Goal: Register for event/course

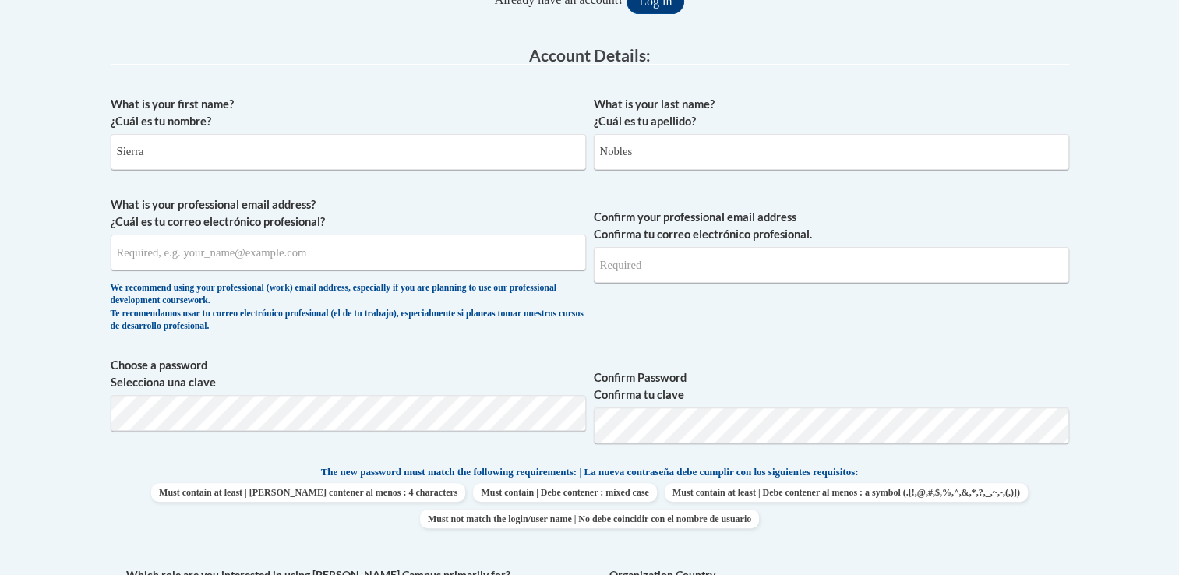
scroll to position [389, 0]
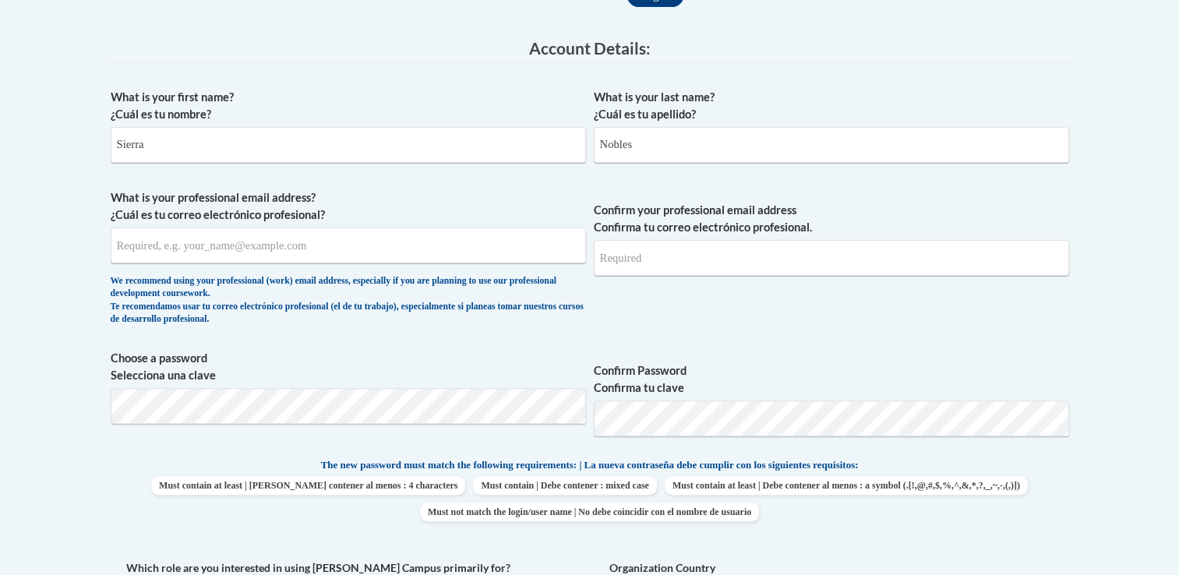
click at [396, 245] on input "What is your professional email address? ¿Cuál es tu correo electrónico profesi…" at bounding box center [348, 245] width 475 height 36
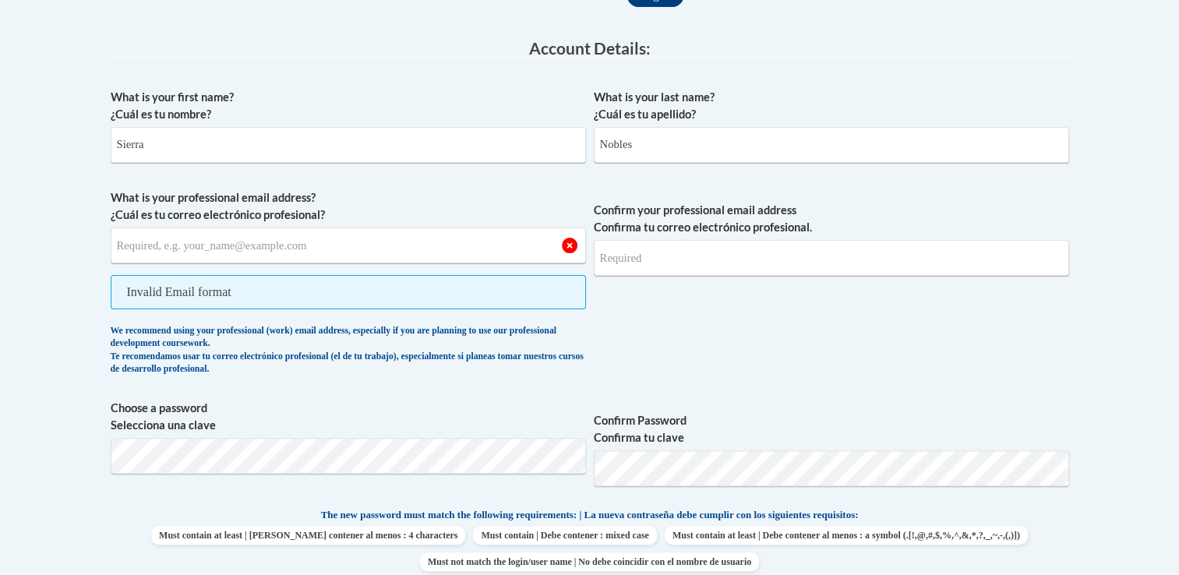
type input "ssnobles038@mail.jamessprunt.edu"
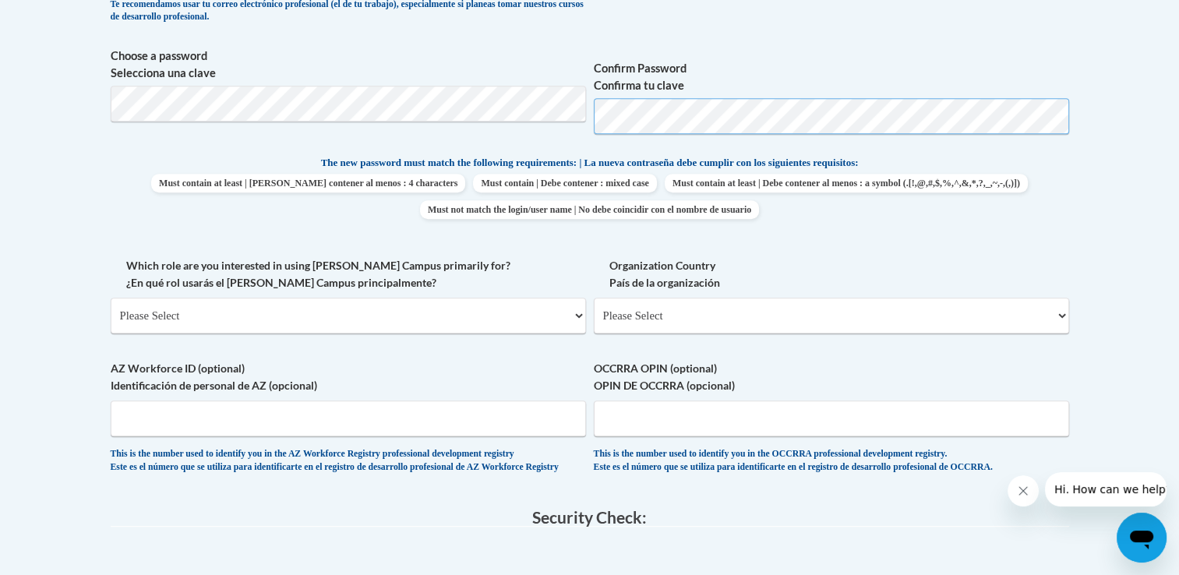
scroll to position [701, 0]
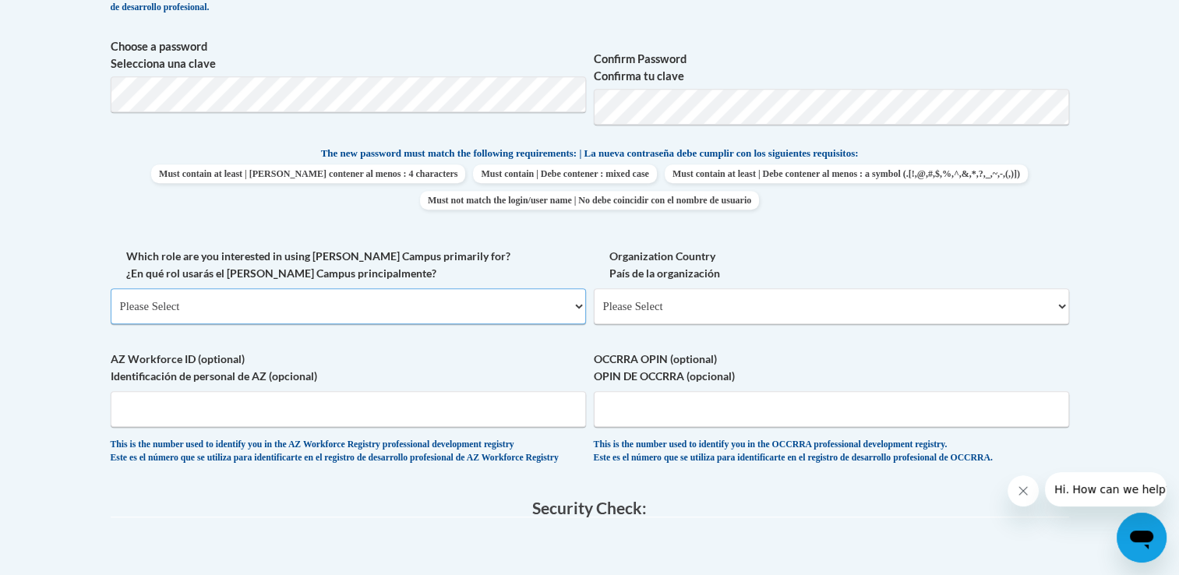
click at [581, 308] on select "Please Select College/University | Colegio/Universidad Community/Nonprofit Part…" at bounding box center [348, 306] width 475 height 36
select select "5a18ea06-2b54-4451-96f2-d152daf9eac5"
click at [111, 288] on select "Please Select College/University | Colegio/Universidad Community/Nonprofit Part…" at bounding box center [348, 306] width 475 height 36
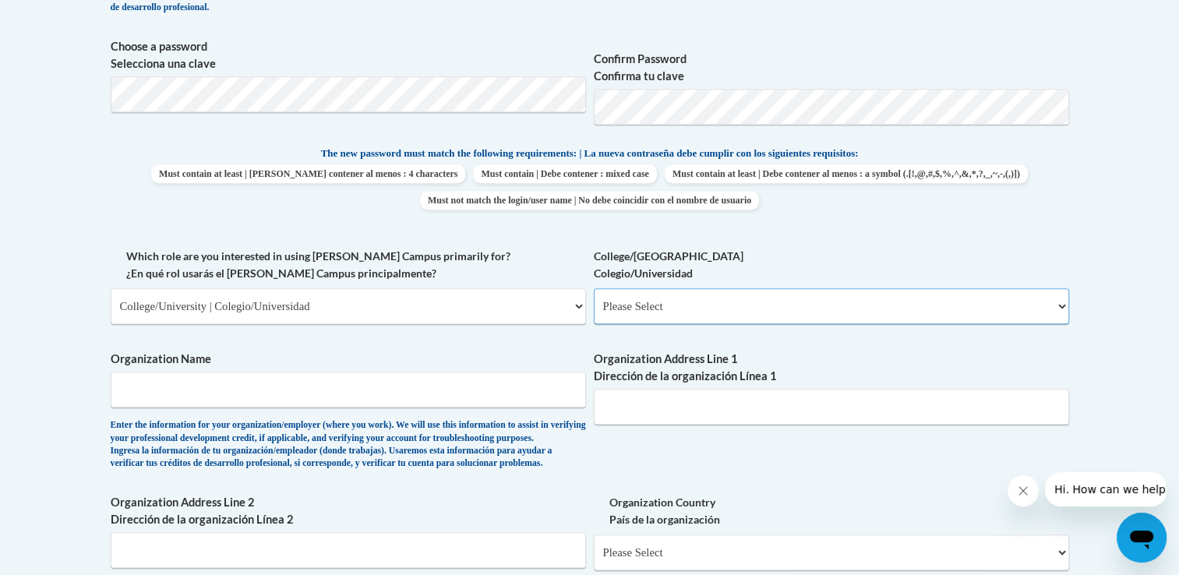
click at [678, 318] on select "Please Select College/University Staff | Empleado universitario College/Univers…" at bounding box center [831, 306] width 475 height 36
select select "99b32b07-cffc-426c-8bf6-0cd77760d84b"
click at [594, 288] on select "Please Select College/University Staff | Empleado universitario College/Univers…" at bounding box center [831, 306] width 475 height 36
click at [552, 393] on input "Organization Name" at bounding box center [348, 390] width 475 height 36
type input "James Sprunt Community College"
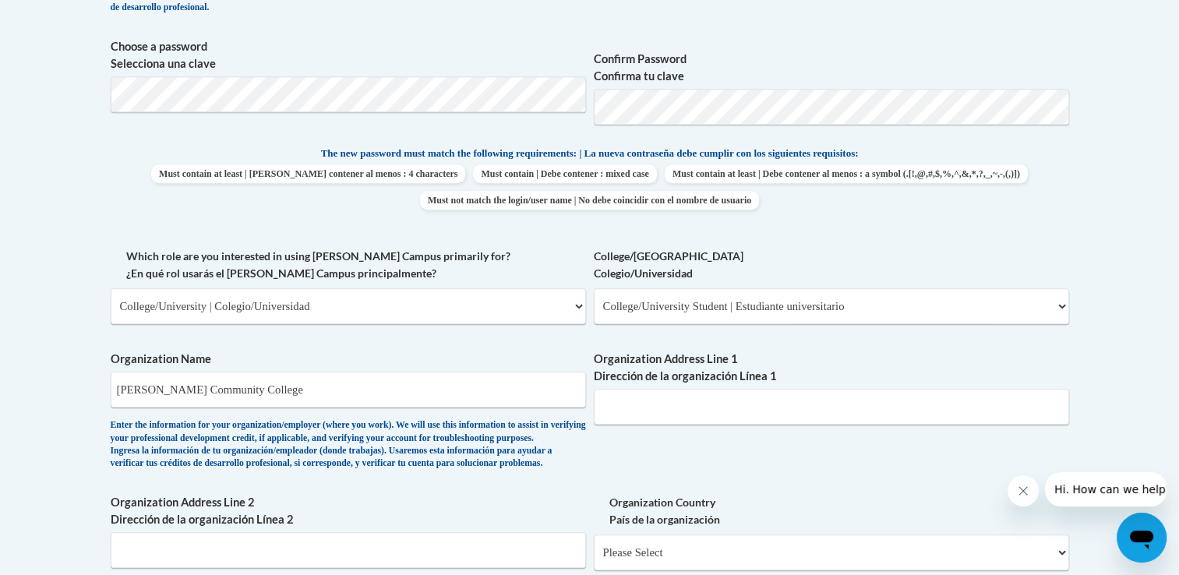
click at [1165, 347] on body "This site uses cookies to help improve your learning experience. By continuing …" at bounding box center [589, 373] width 1179 height 2148
click at [730, 384] on label "Organization Address Line 1 Dirección de la organización Línea 1" at bounding box center [831, 368] width 475 height 34
click at [730, 389] on input "Organization Address Line 1 Dirección de la organización Línea 1" at bounding box center [831, 407] width 475 height 36
click at [737, 396] on input "Organization Address Line 1 Dirección de la organización Línea 1" at bounding box center [831, 407] width 475 height 36
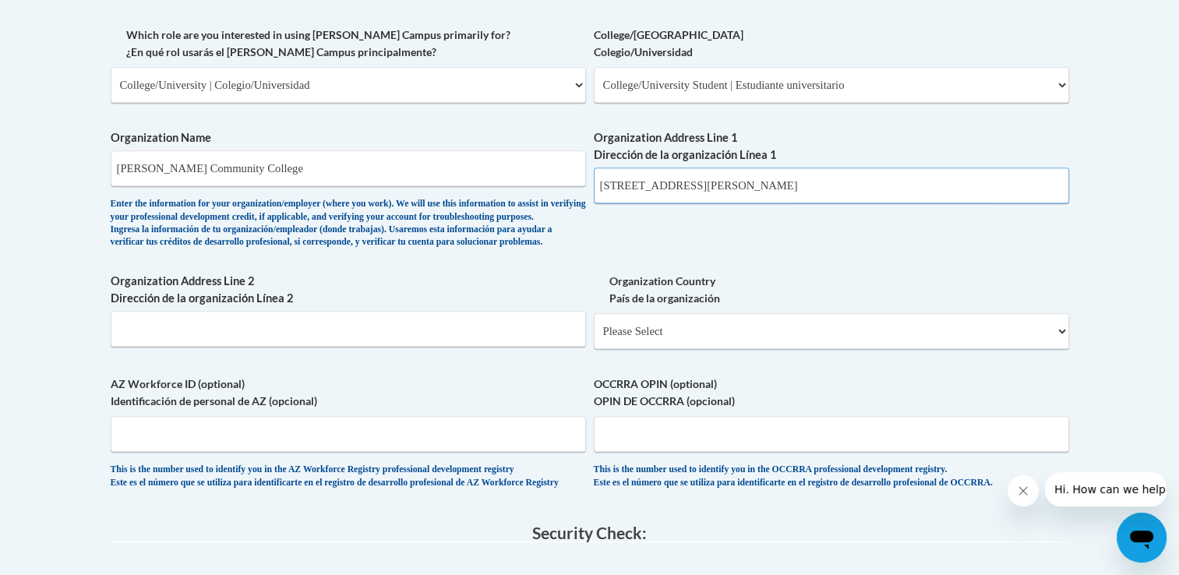
scroll to position [935, 0]
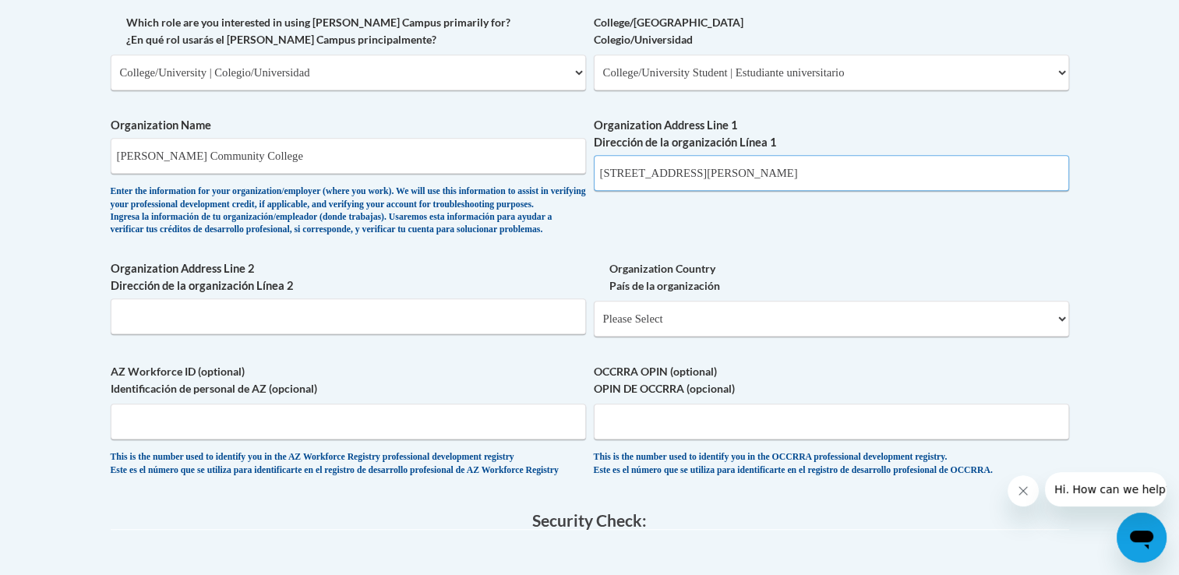
type input "133 James Sprunt Drive, Kenansville, NC, 28349"
click at [1043, 337] on select "Please Select United States | Estados Unidos Outside of the United States | Fue…" at bounding box center [831, 319] width 475 height 36
select select "ad49bcad-a171-4b2e-b99c-48b446064914"
click at [594, 326] on select "Please Select United States | Estados Unidos Outside of the United States | Fue…" at bounding box center [831, 319] width 475 height 36
select select
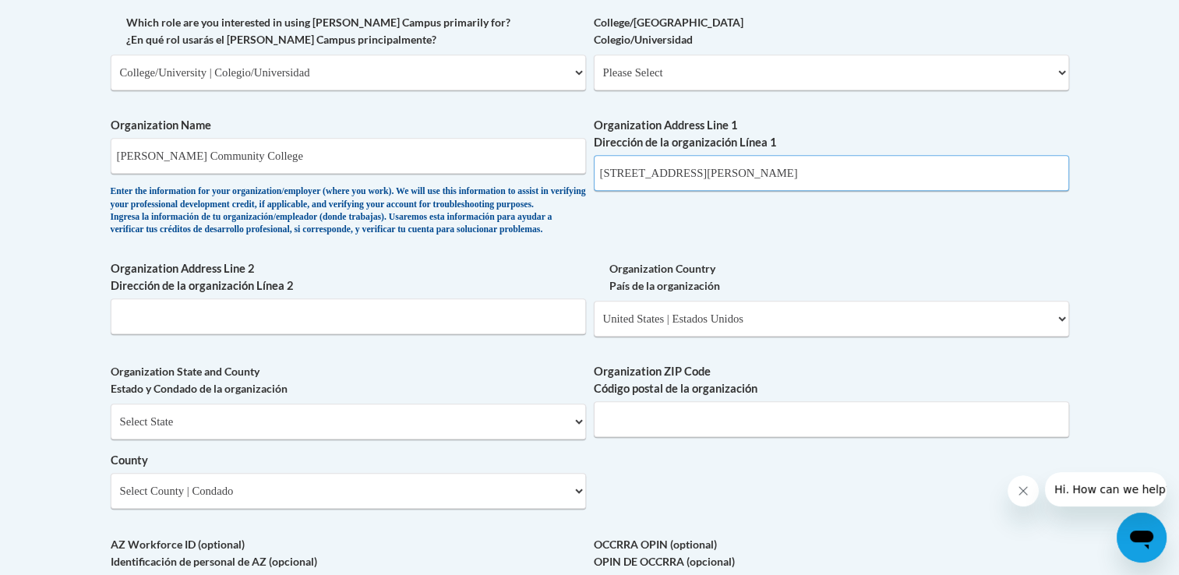
drag, startPoint x: 721, startPoint y: 177, endPoint x: 855, endPoint y: 172, distance: 134.1
click at [855, 172] on input "133 James Sprunt Drive, Kenansville, NC, 28349" at bounding box center [831, 173] width 475 height 36
paste input "Kenansville, NC, 28349"
type input "Kenansville, NC, 28349"
drag, startPoint x: 848, startPoint y: 174, endPoint x: 720, endPoint y: 181, distance: 127.9
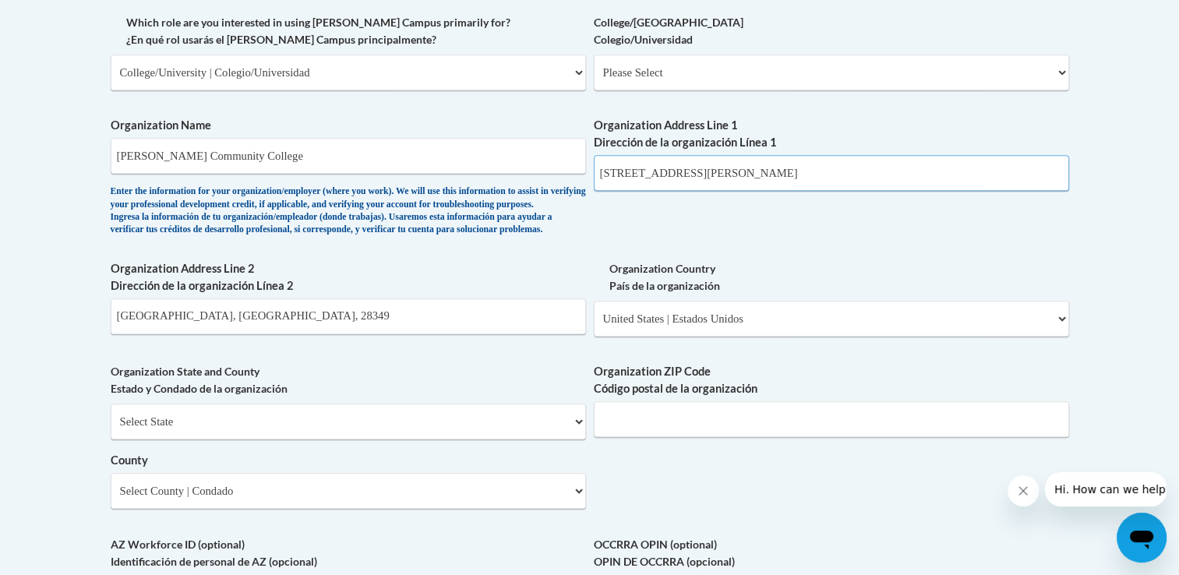
click at [720, 181] on input "133 James Sprunt Drive, Kenansville, NC, 28349" at bounding box center [831, 173] width 475 height 36
type input "133 James Sprunt Drive"
click at [779, 217] on div "What is your first name? ¿Cuál es tu nombre? Sierra What is your last name? ¿Cu…" at bounding box center [590, 101] width 958 height 1130
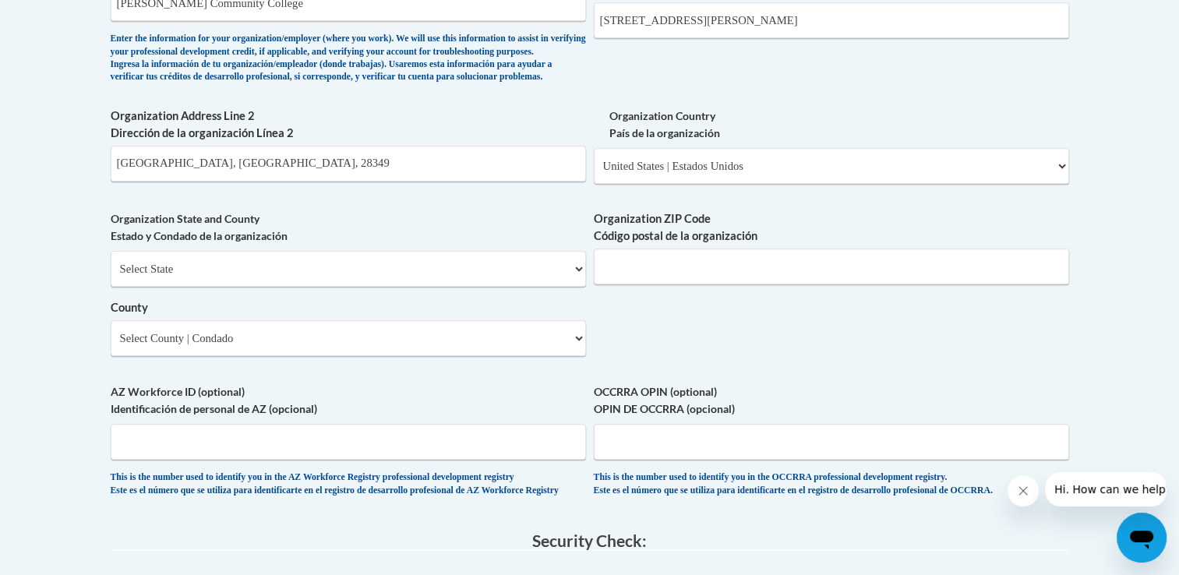
scroll to position [1091, 0]
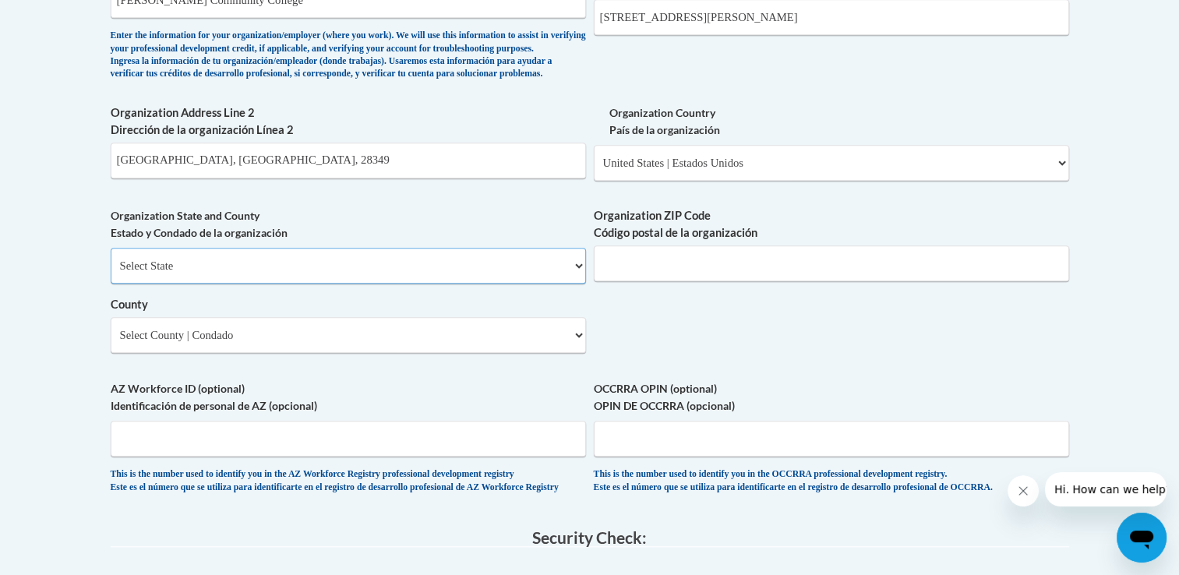
click at [561, 284] on select "Select State Alabama Alaska Arizona Arkansas California Colorado Connecticut De…" at bounding box center [348, 266] width 475 height 36
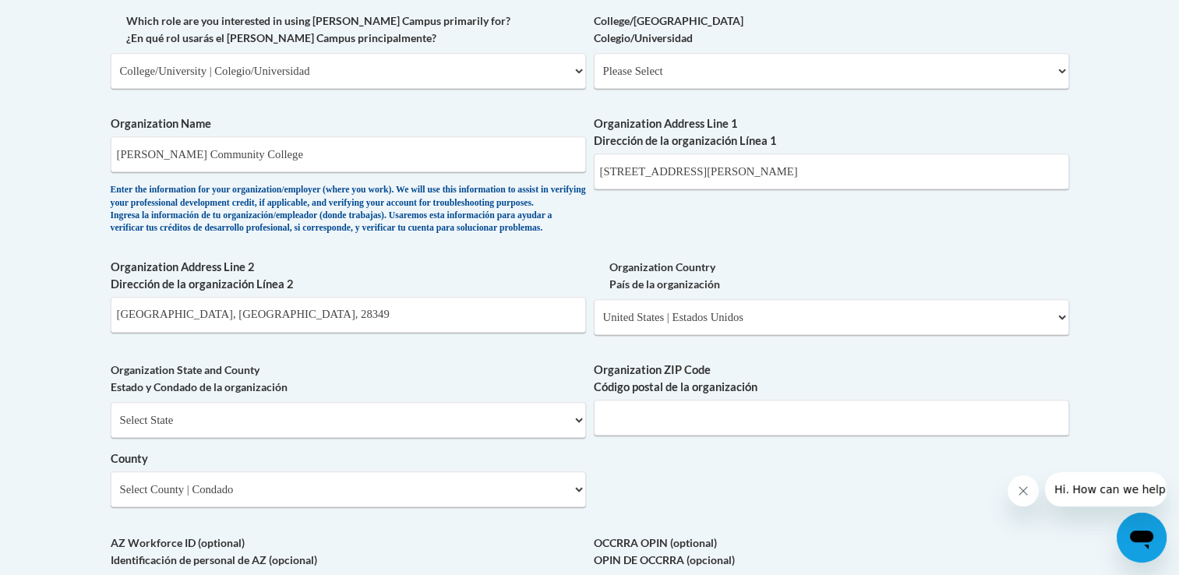
scroll to position [935, 0]
drag, startPoint x: 307, startPoint y: 339, endPoint x: -3, endPoint y: 338, distance: 310.0
click at [361, 439] on select "Select State Alabama Alaska Arizona Arkansas California Colorado Connecticut De…" at bounding box center [348, 422] width 475 height 36
select select "North Carolina"
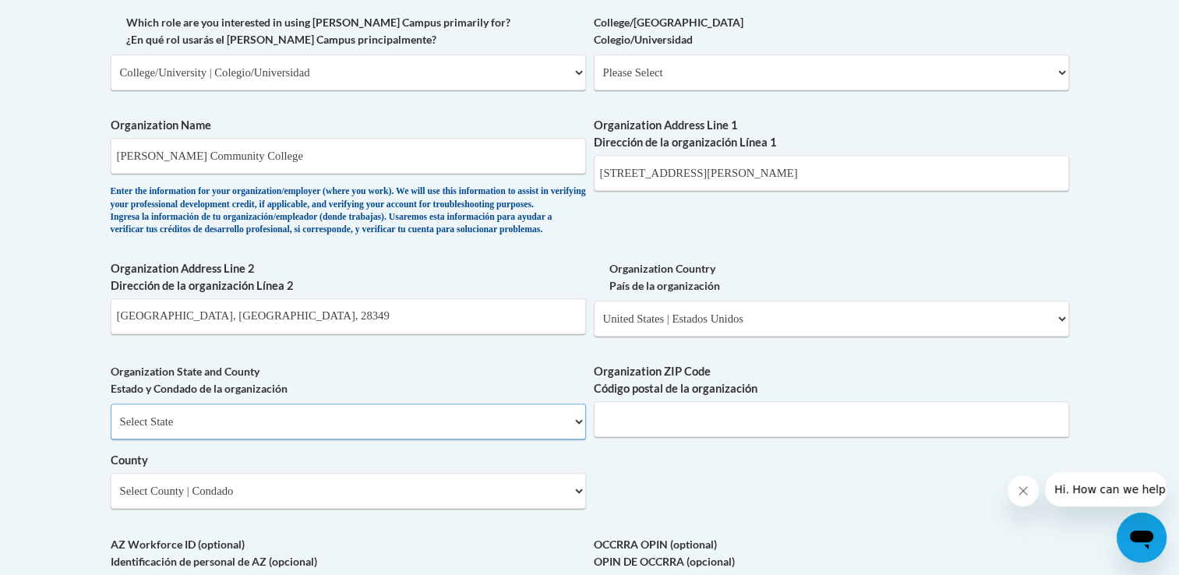
click at [111, 429] on select "Select State Alabama Alaska Arizona Arkansas California Colorado Connecticut De…" at bounding box center [348, 422] width 475 height 36
click at [823, 437] on input "Organization ZIP Code Código postal de la organización" at bounding box center [831, 419] width 475 height 36
drag, startPoint x: 200, startPoint y: 341, endPoint x: 234, endPoint y: 341, distance: 34.3
click at [234, 334] on input "Kenansville, NC, 28349" at bounding box center [348, 316] width 475 height 36
type input "Kenansville, NC,"
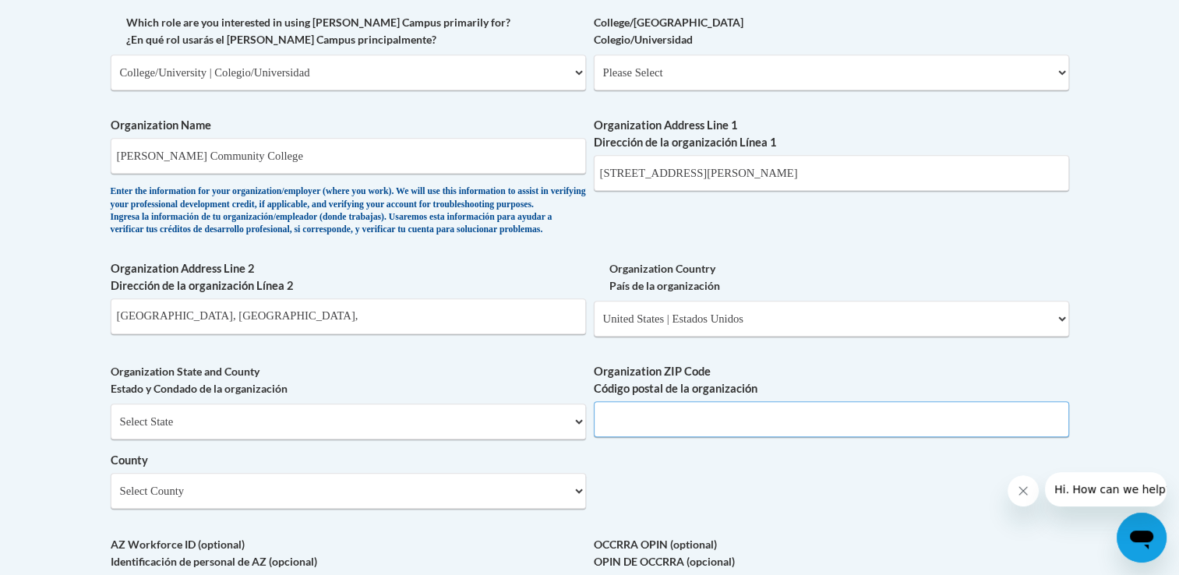
paste input "28349"
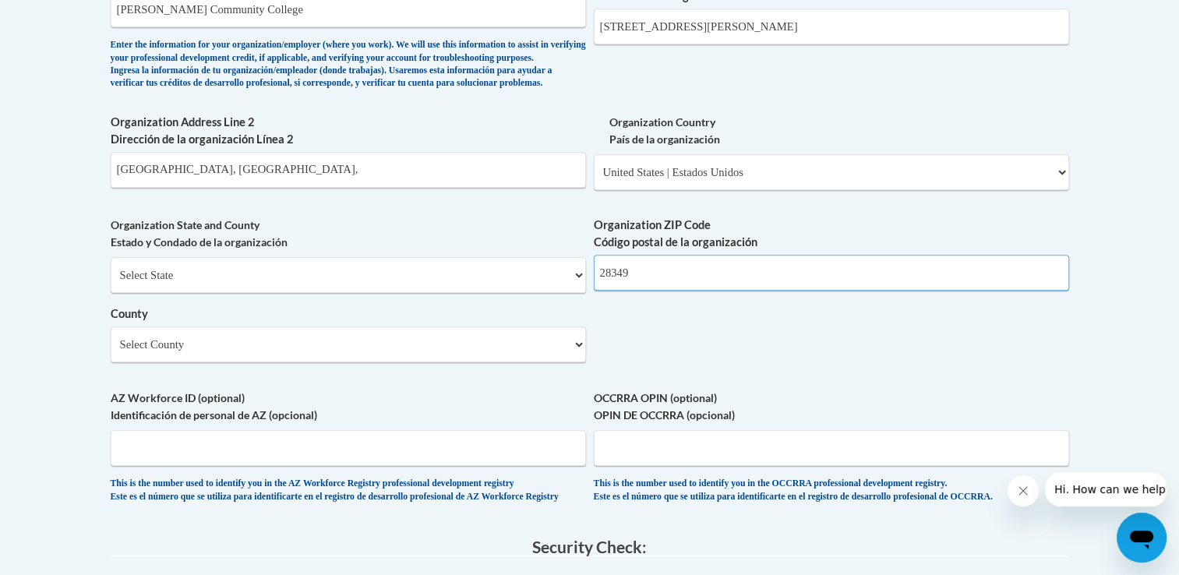
scroll to position [1091, 0]
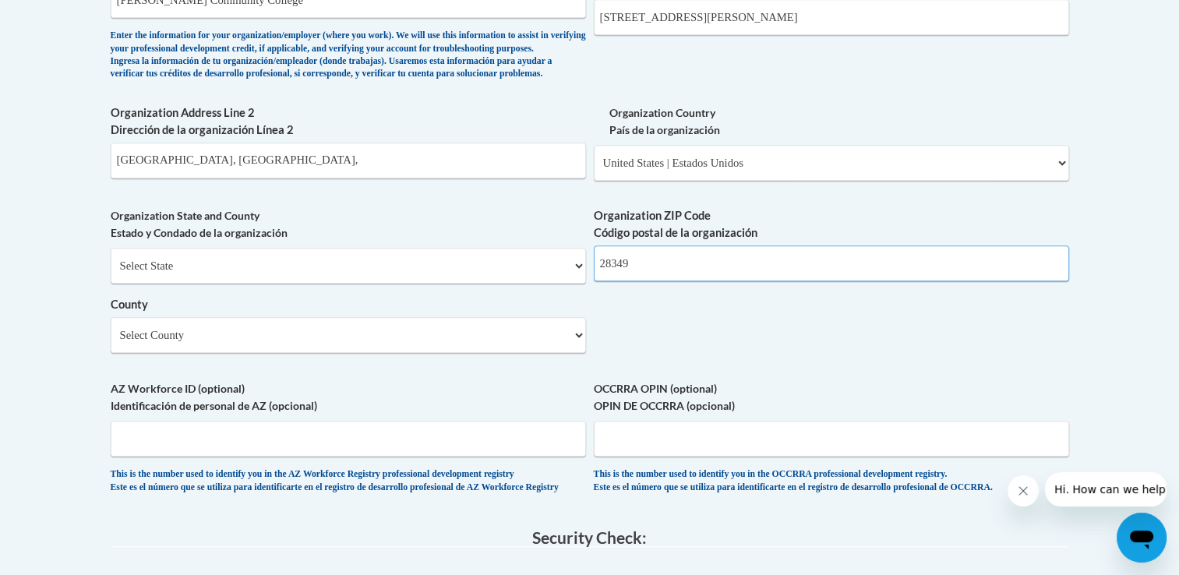
type input "28349"
click at [246, 353] on select "Select County Alamance Alexander Alleghany Anson Ashe Avery Beaufort Bertie Bla…" at bounding box center [348, 335] width 475 height 36
select select "Duplin"
click at [111, 343] on select "Select County Alamance Alexander Alleghany Anson Ashe Avery Beaufort Bertie Bla…" at bounding box center [348, 335] width 475 height 36
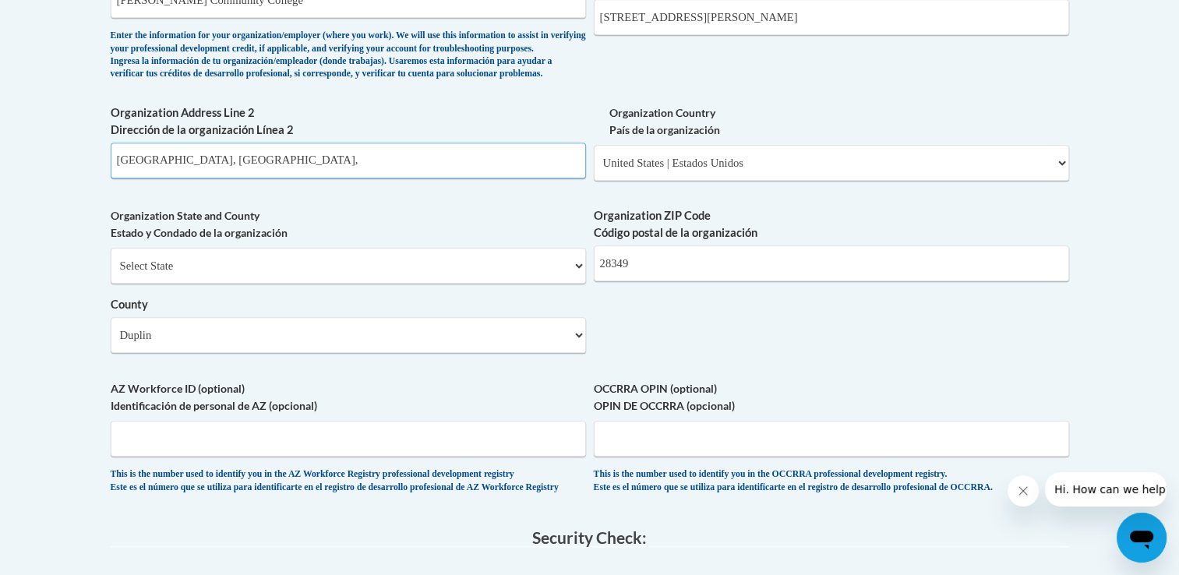
drag, startPoint x: 176, startPoint y: 188, endPoint x: 198, endPoint y: 188, distance: 21.8
click at [198, 178] on input "Kenansville, NC," at bounding box center [348, 161] width 475 height 36
type input "Kenansville,"
drag, startPoint x: 280, startPoint y: 179, endPoint x: -3, endPoint y: 178, distance: 283.5
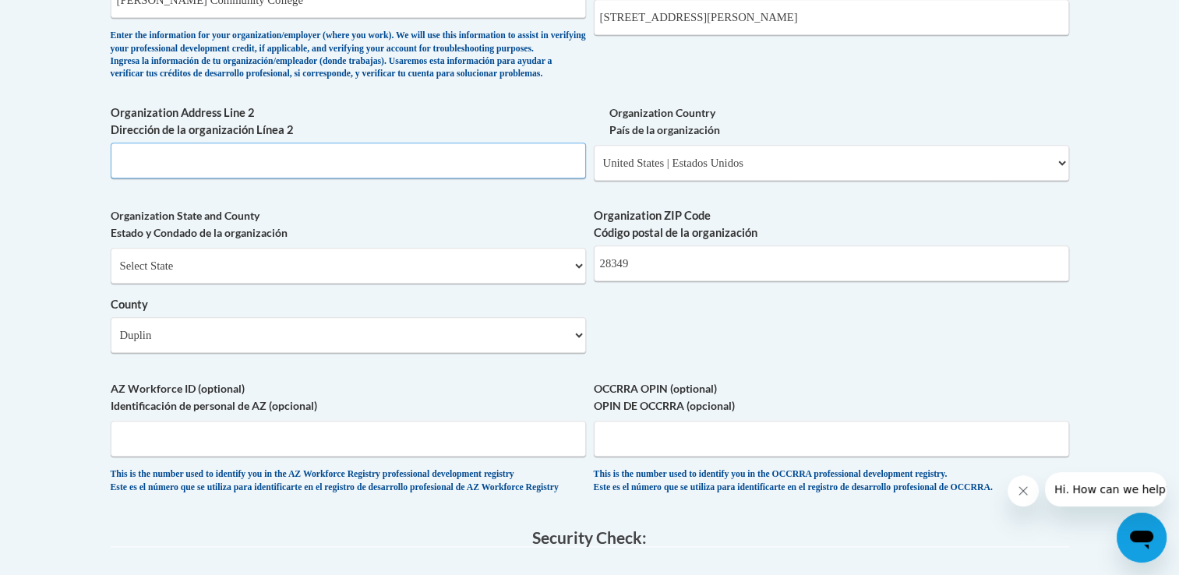
scroll to position [1324, 0]
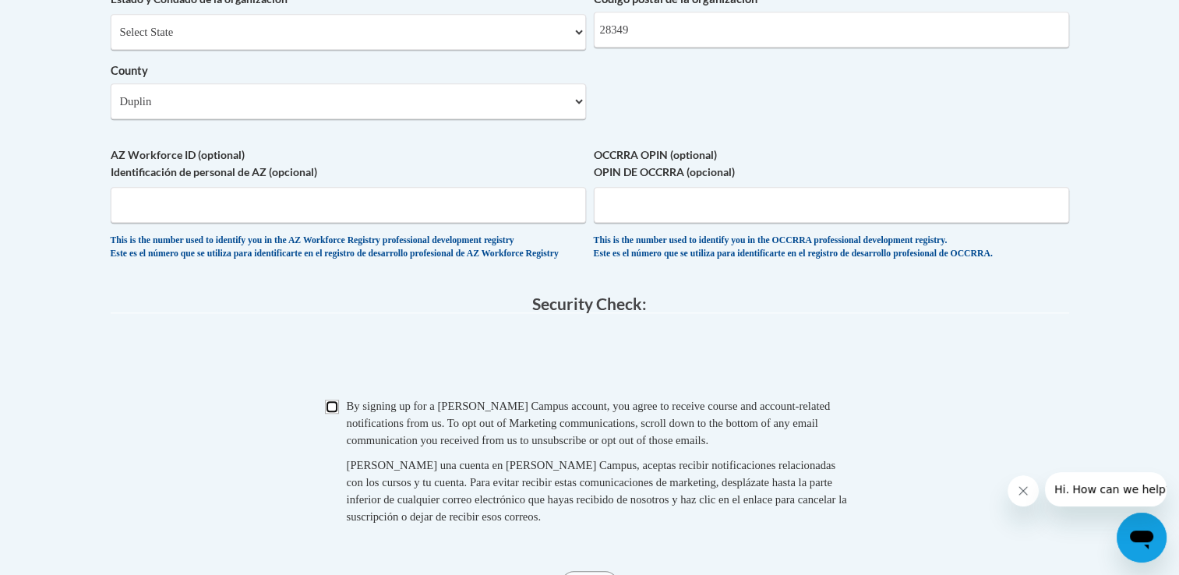
click at [332, 414] on input "Checkbox" at bounding box center [332, 407] width 14 height 14
checkbox input "true"
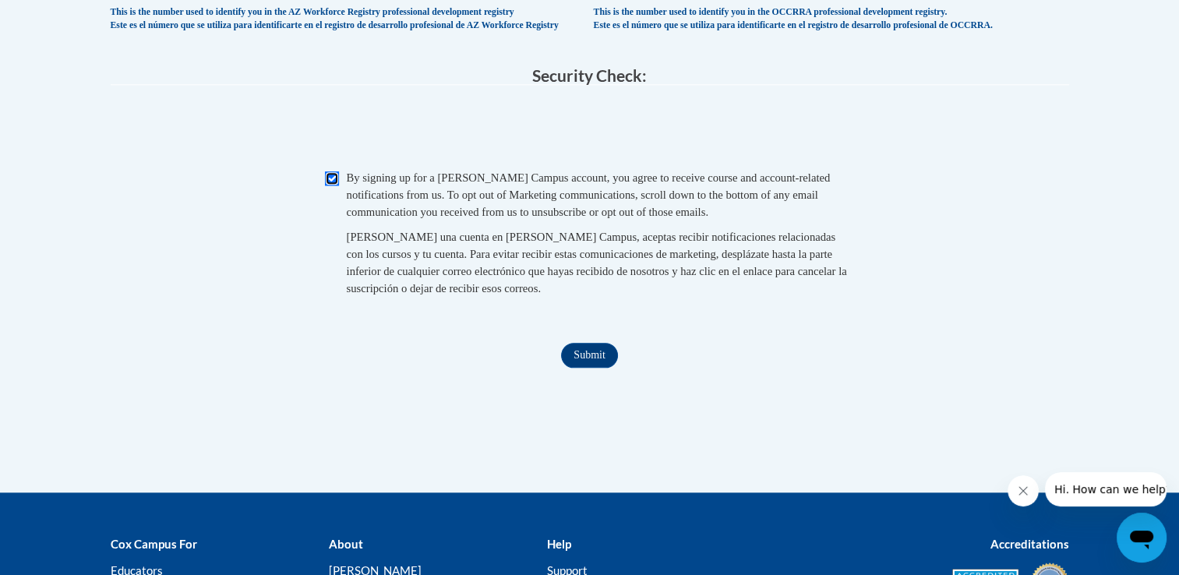
scroll to position [1558, 0]
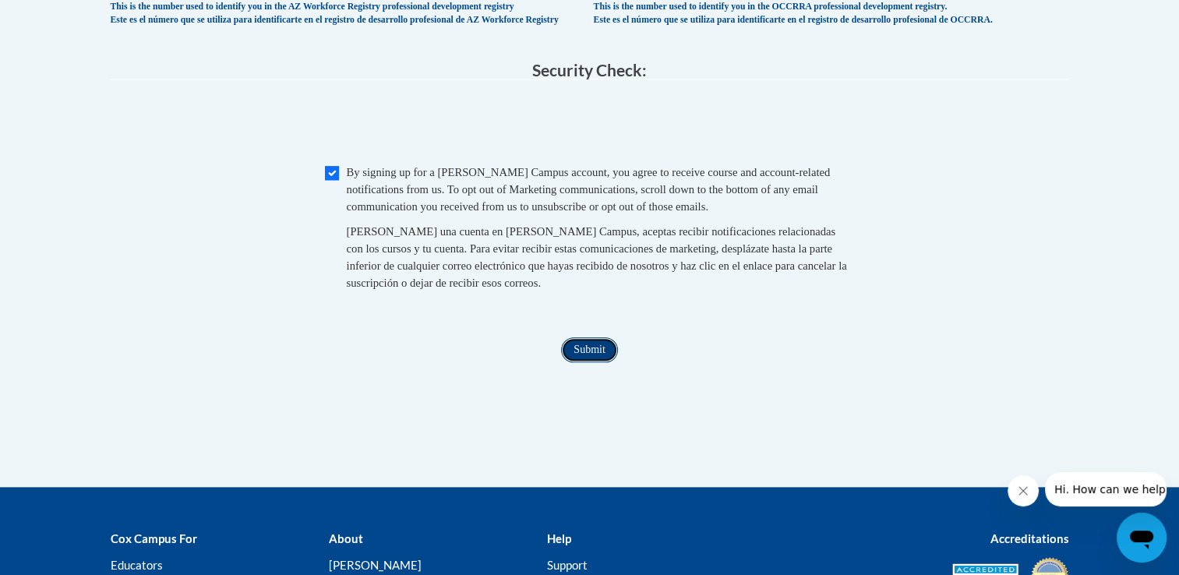
click at [583, 362] on input "Submit" at bounding box center [589, 349] width 56 height 25
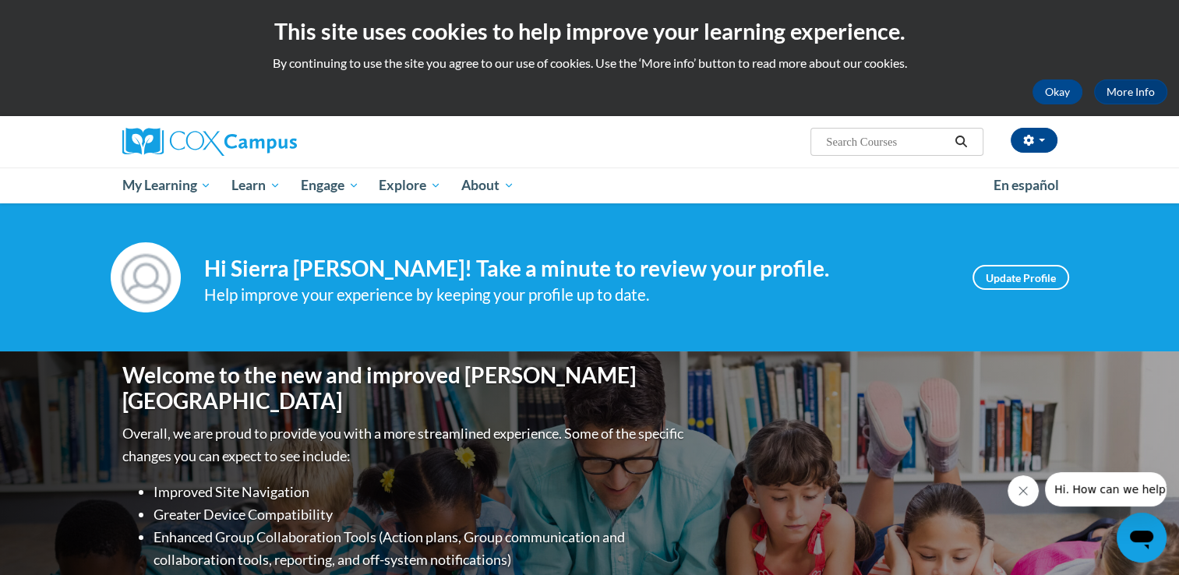
click at [891, 136] on input "Search..." at bounding box center [886, 141] width 125 height 19
click at [1137, 154] on div "Sierra Nobles (Eastern Daylight Time GMT-0400 ) My Profile Inbox My Transcripts…" at bounding box center [589, 159] width 1179 height 87
drag, startPoint x: 912, startPoint y: 142, endPoint x: 920, endPoint y: 146, distance: 9.1
click at [912, 142] on input "earlyl" at bounding box center [886, 141] width 125 height 19
type input "early literacy"
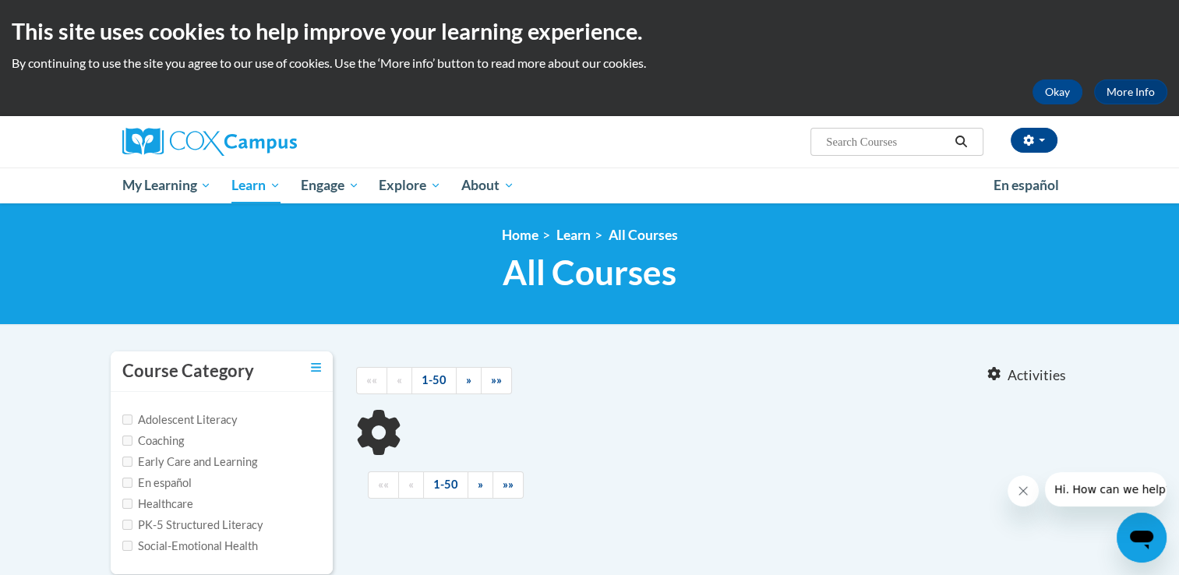
type input "early literacy"
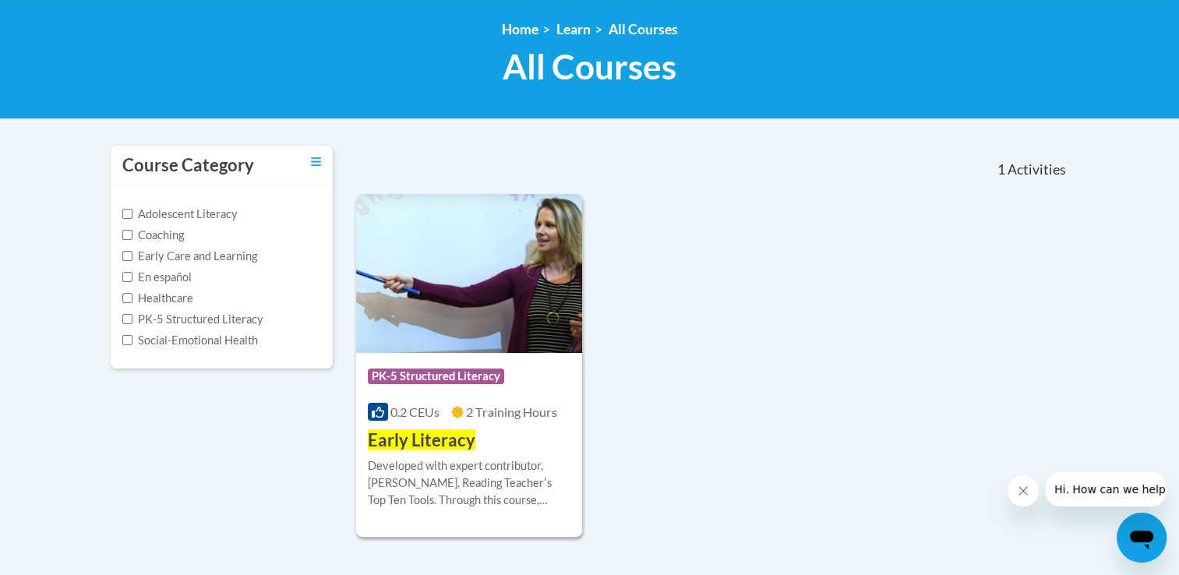
scroll to position [389, 0]
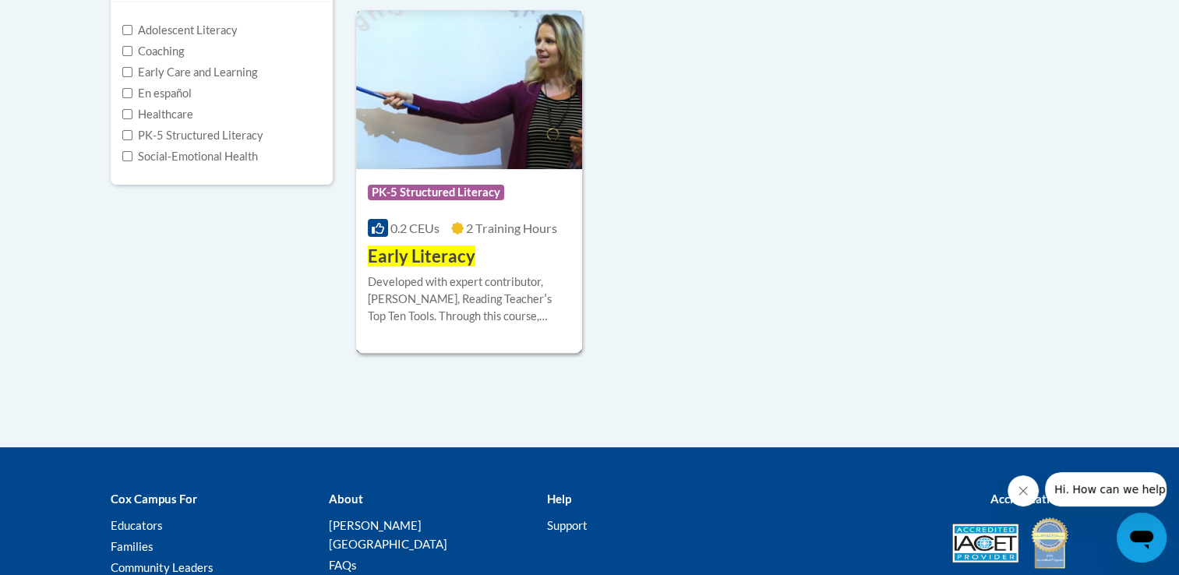
click at [449, 253] on span "Early Literacy" at bounding box center [421, 255] width 107 height 21
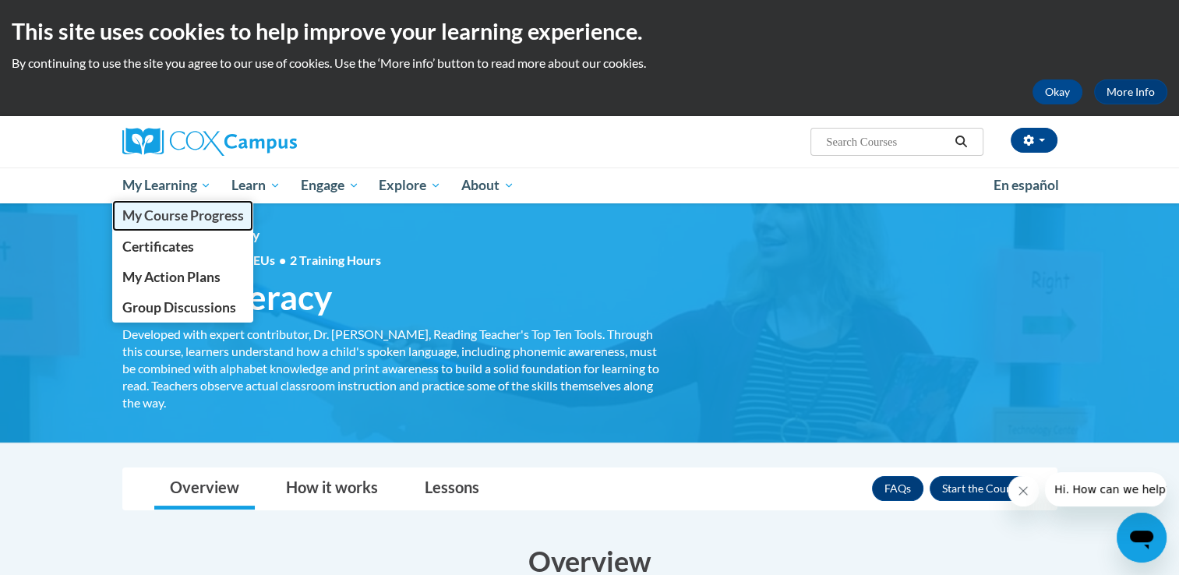
click at [166, 213] on span "My Course Progress" at bounding box center [183, 215] width 122 height 16
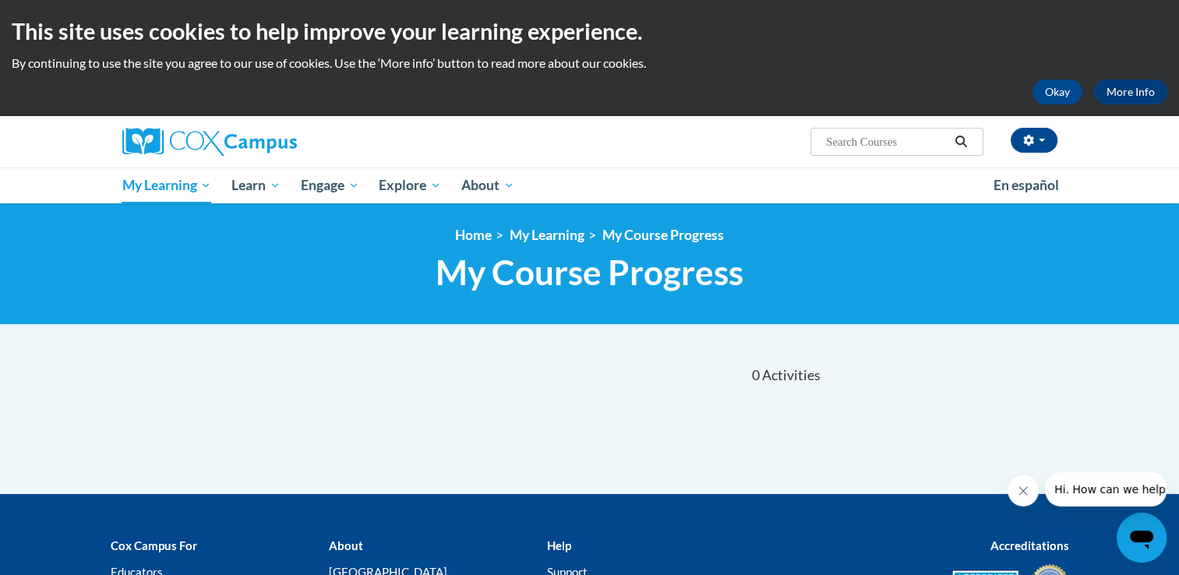
click at [896, 132] on input "Search..." at bounding box center [886, 141] width 125 height 19
type input "early literacy"
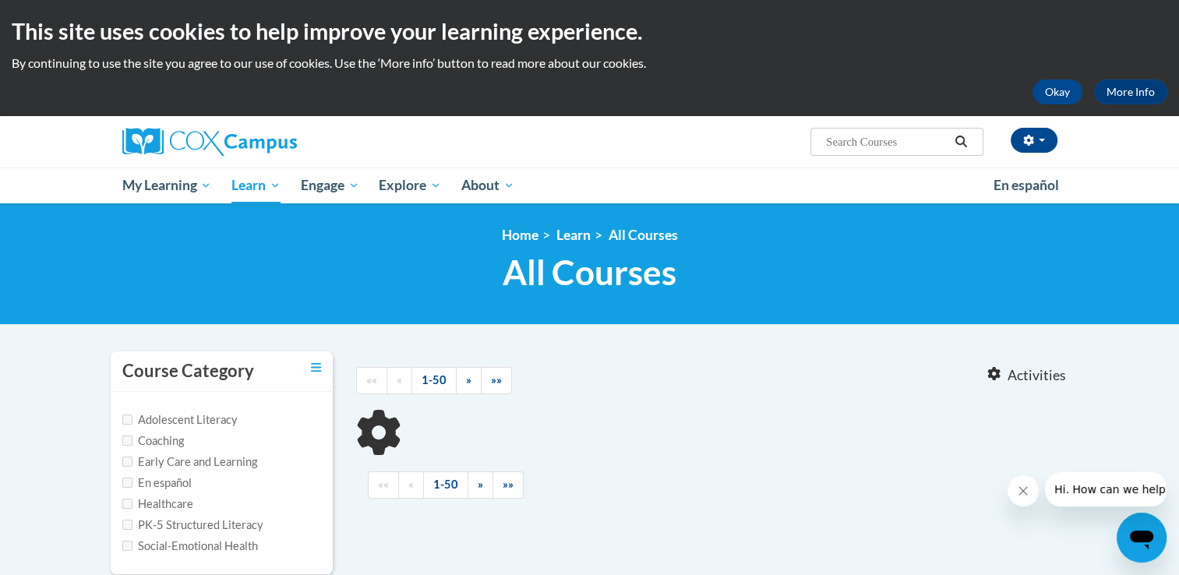
type input "early literacy"
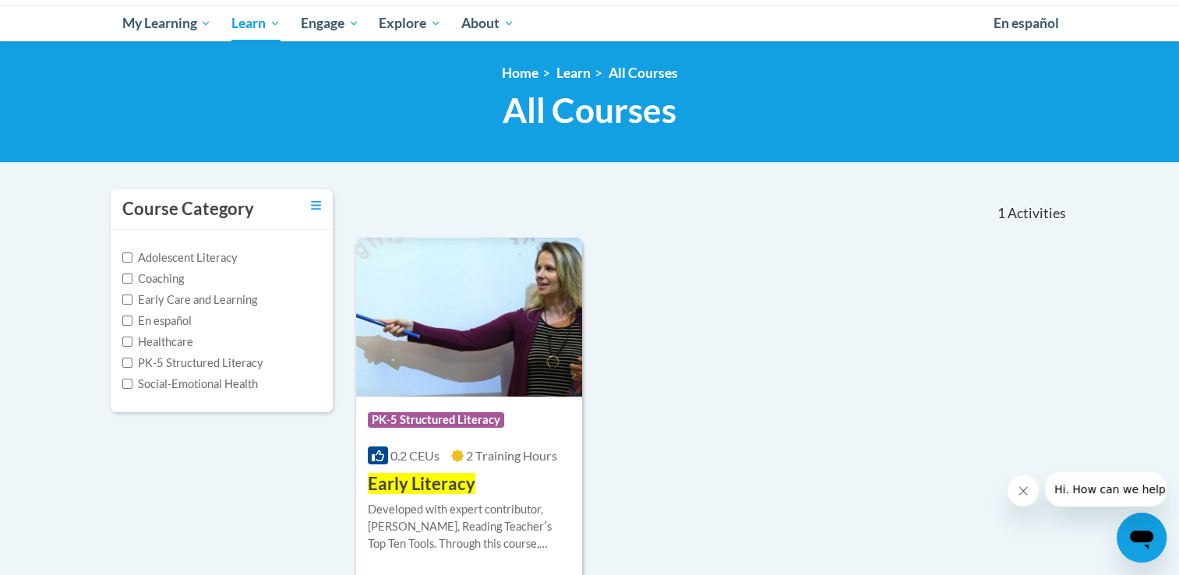
scroll to position [156, 0]
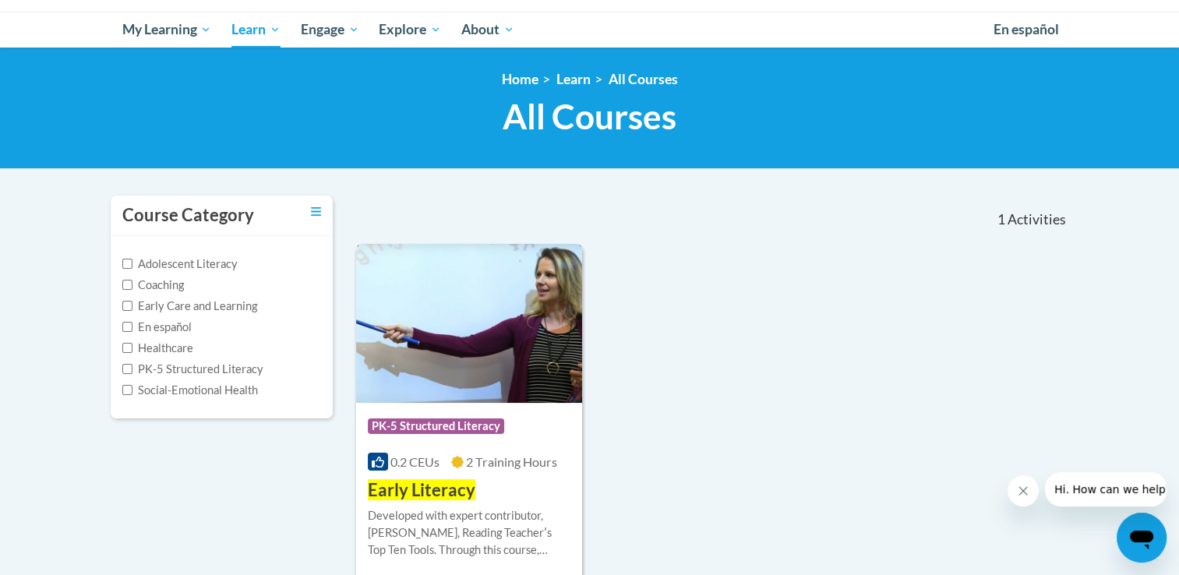
click at [460, 422] on span "PK-5 Structured Literacy" at bounding box center [436, 426] width 136 height 16
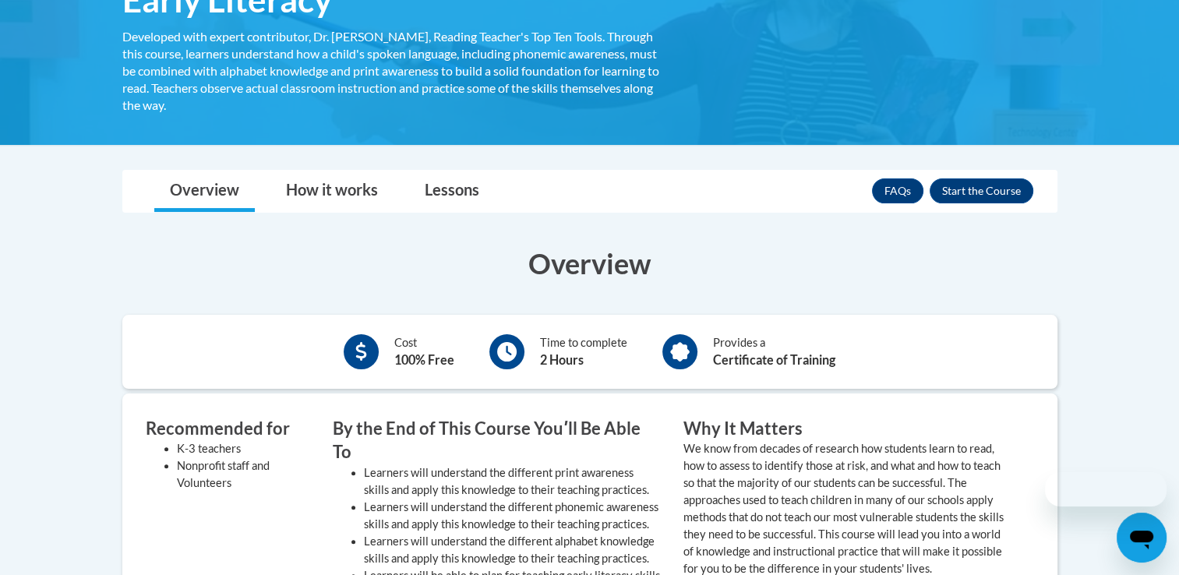
scroll to position [312, 0]
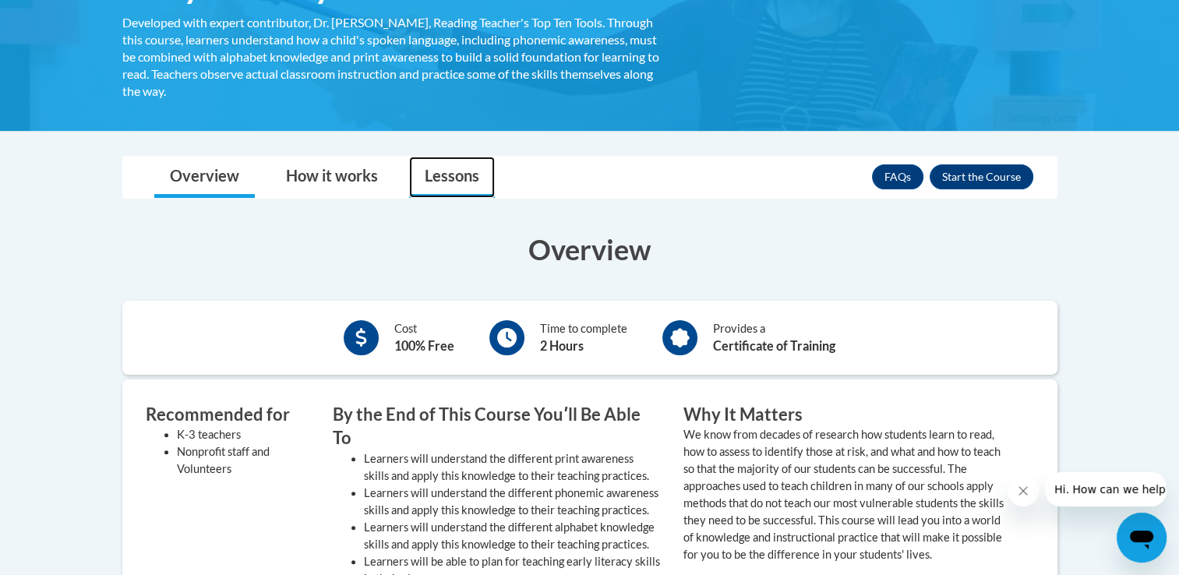
click at [453, 175] on link "Lessons" at bounding box center [452, 177] width 86 height 41
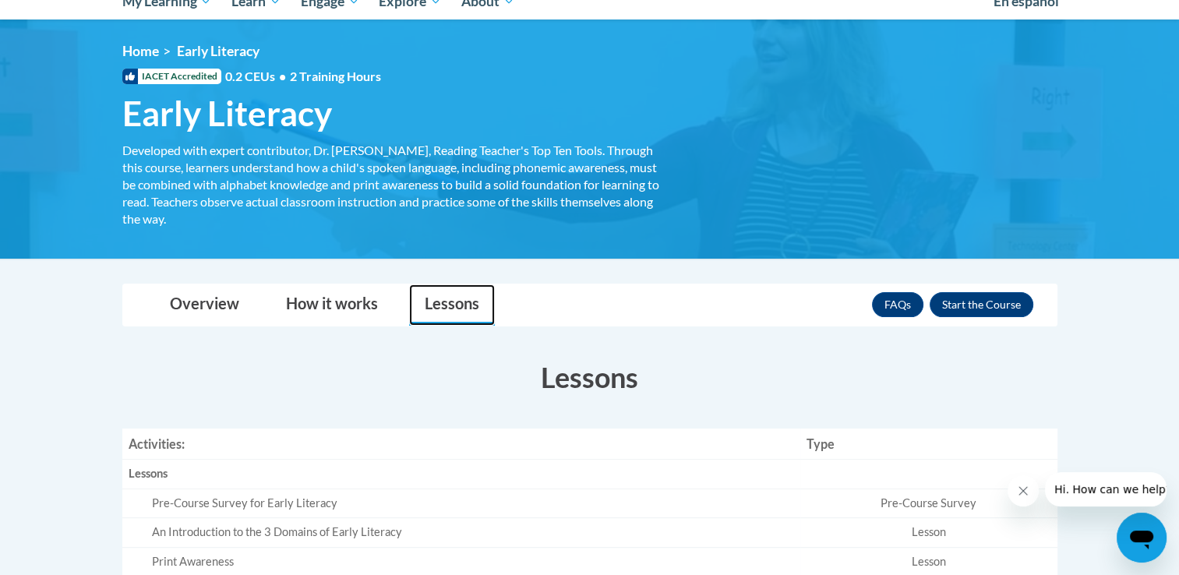
scroll to position [156, 0]
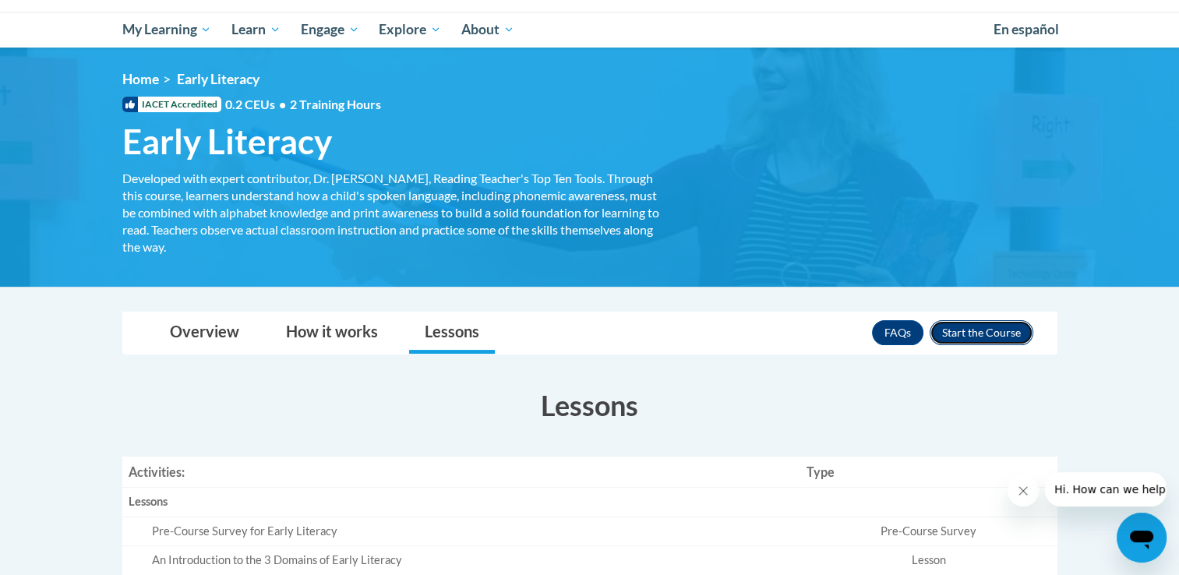
click at [983, 329] on button "Enroll" at bounding box center [981, 332] width 104 height 25
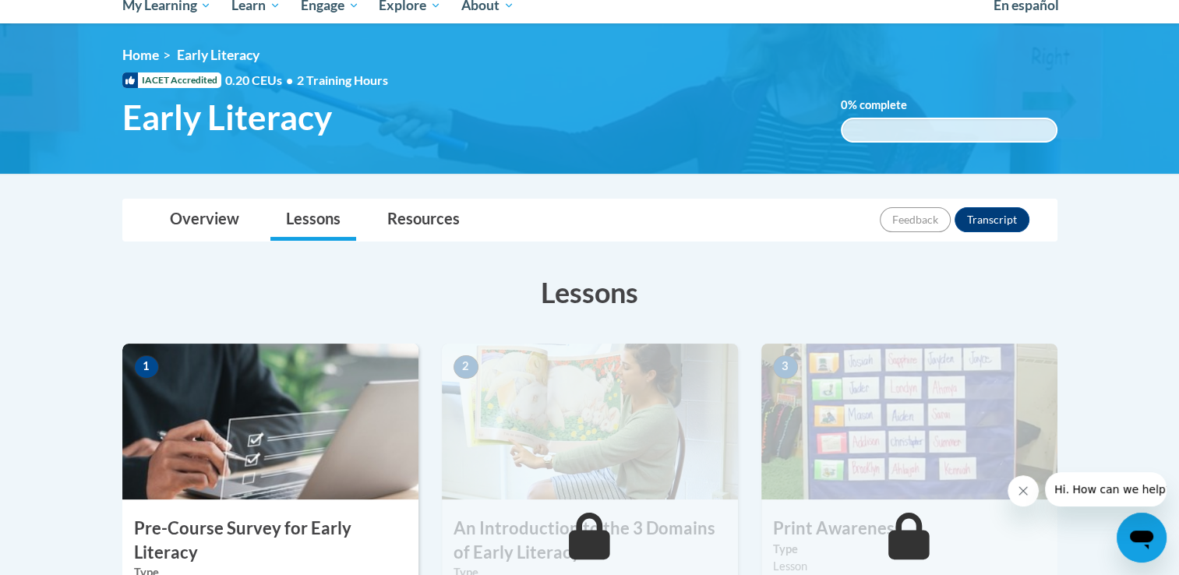
scroll to position [156, 0]
